Goal: Task Accomplishment & Management: Manage account settings

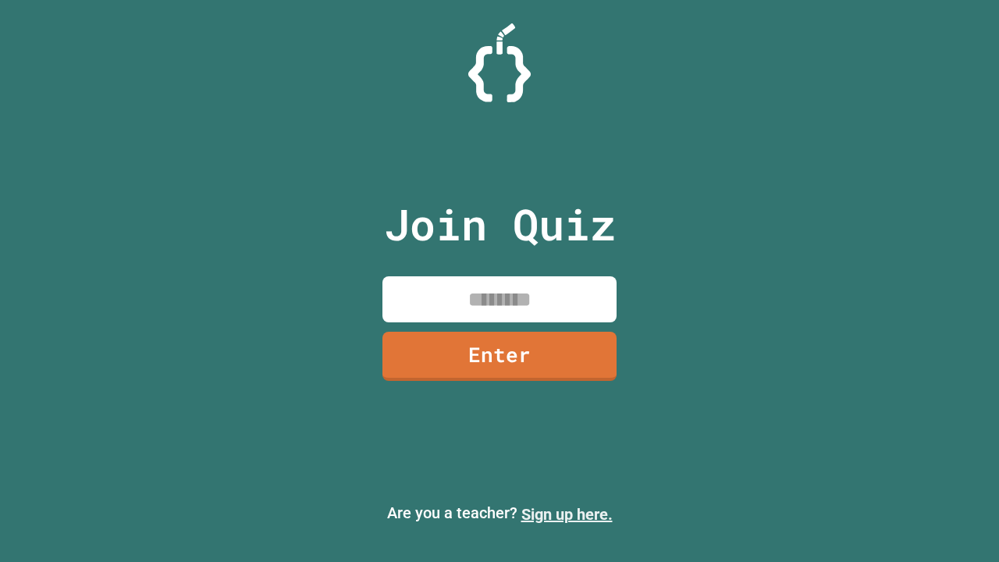
click at [566, 514] on link "Sign up here." at bounding box center [566, 514] width 91 height 19
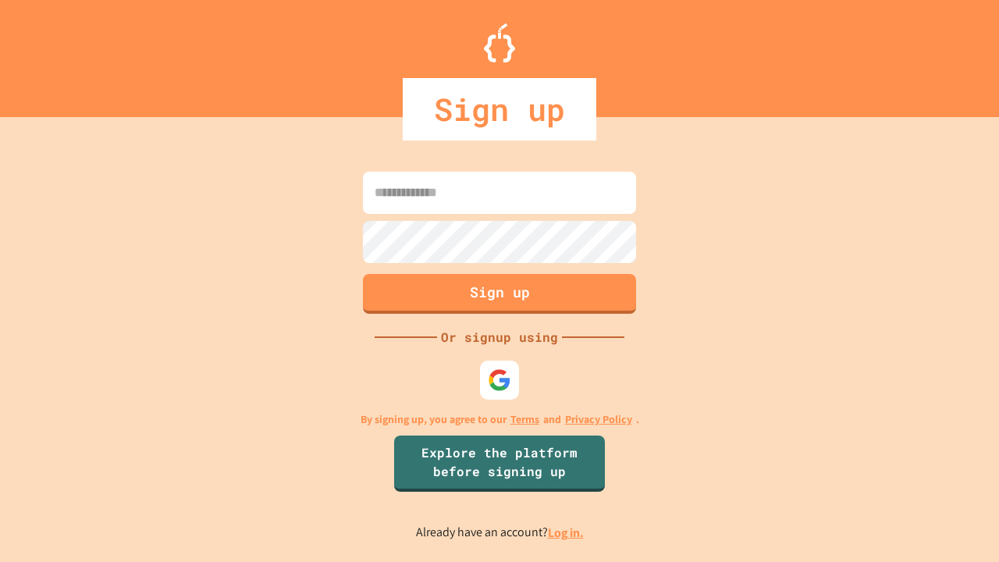
click at [566, 532] on link "Log in." at bounding box center [566, 532] width 36 height 16
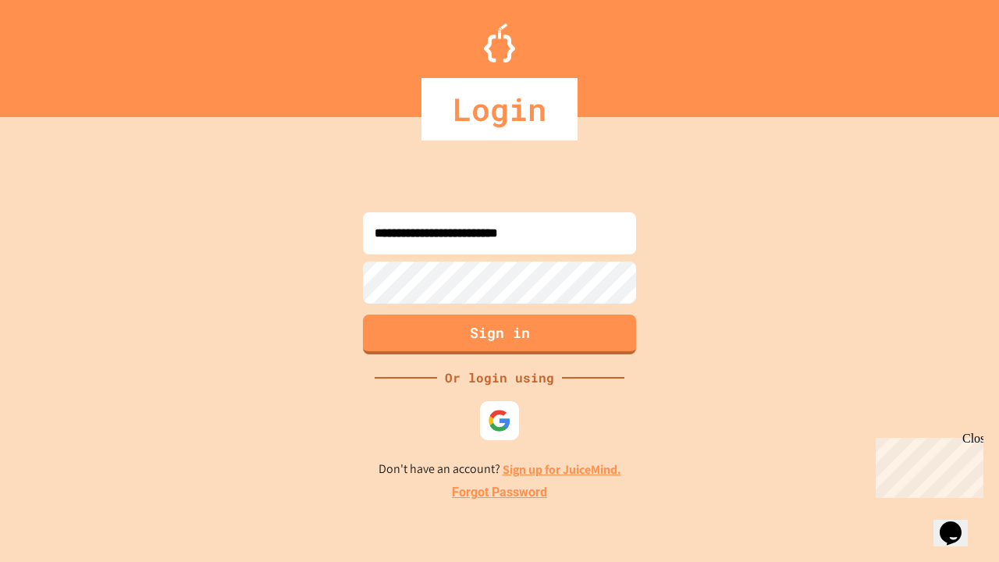
type input "**********"
